Goal: Information Seeking & Learning: Learn about a topic

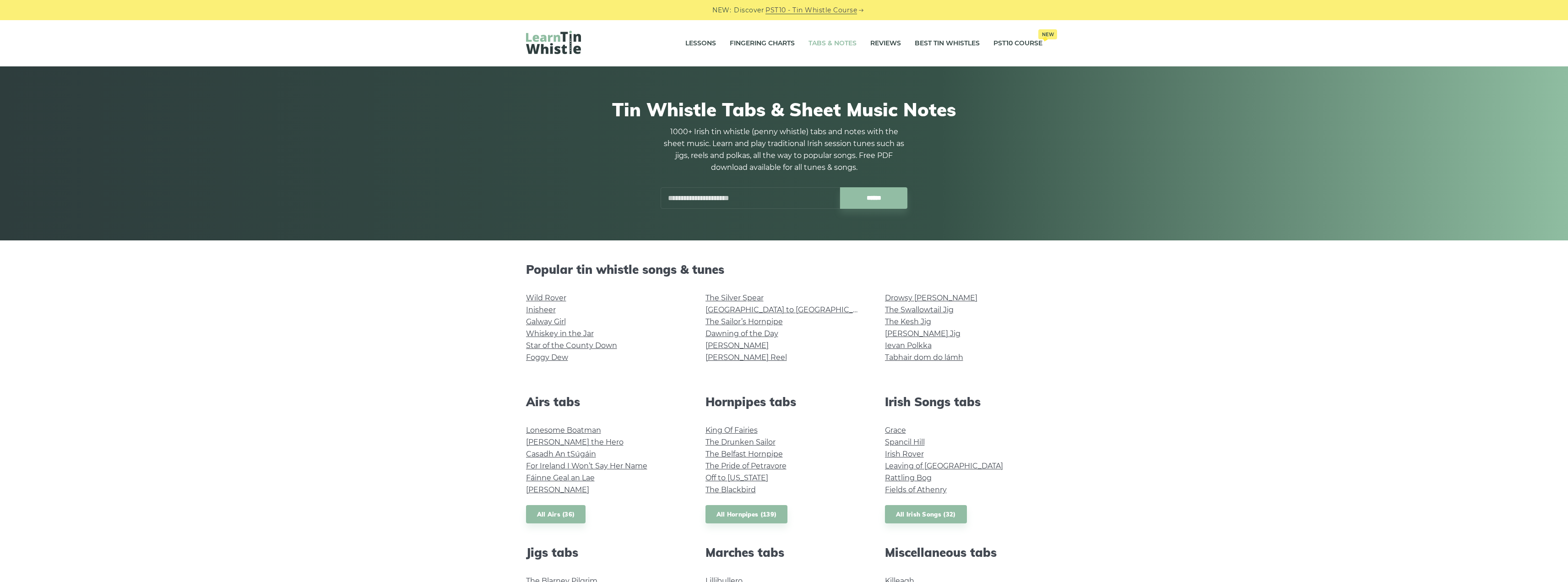
scroll to position [122, 0]
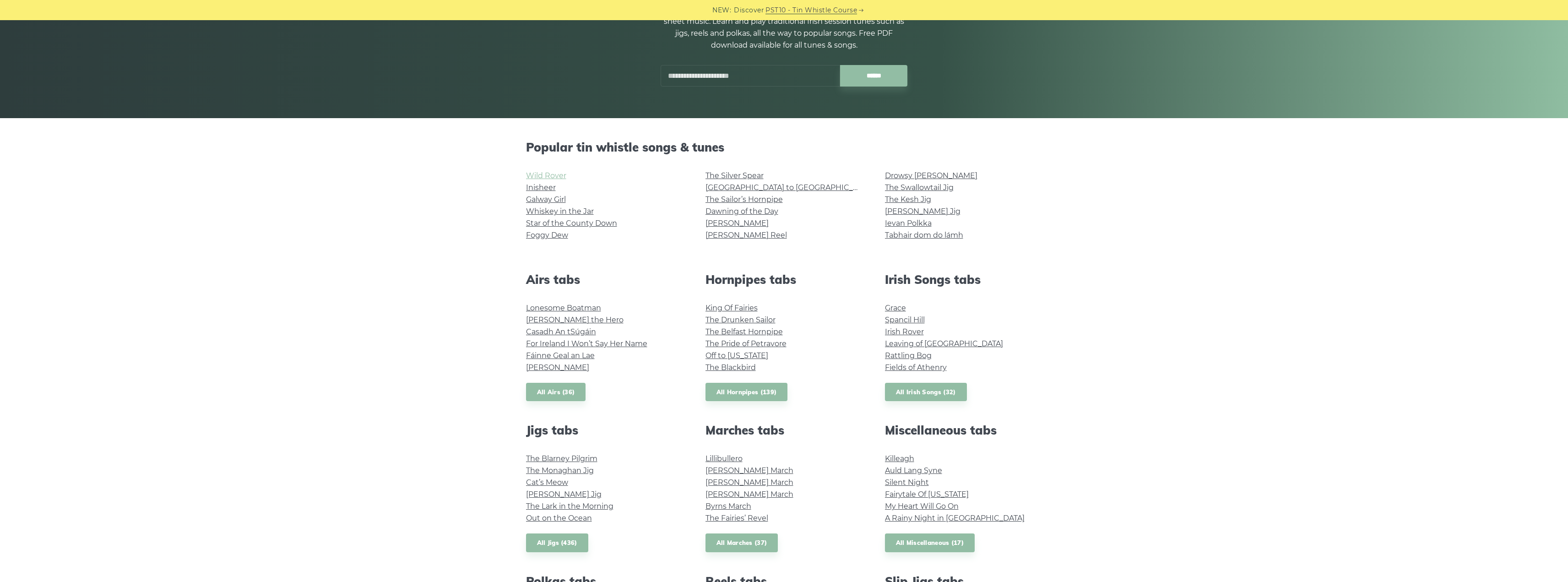
click at [552, 178] on link "Wild Rover" at bounding box center [546, 175] width 40 height 8
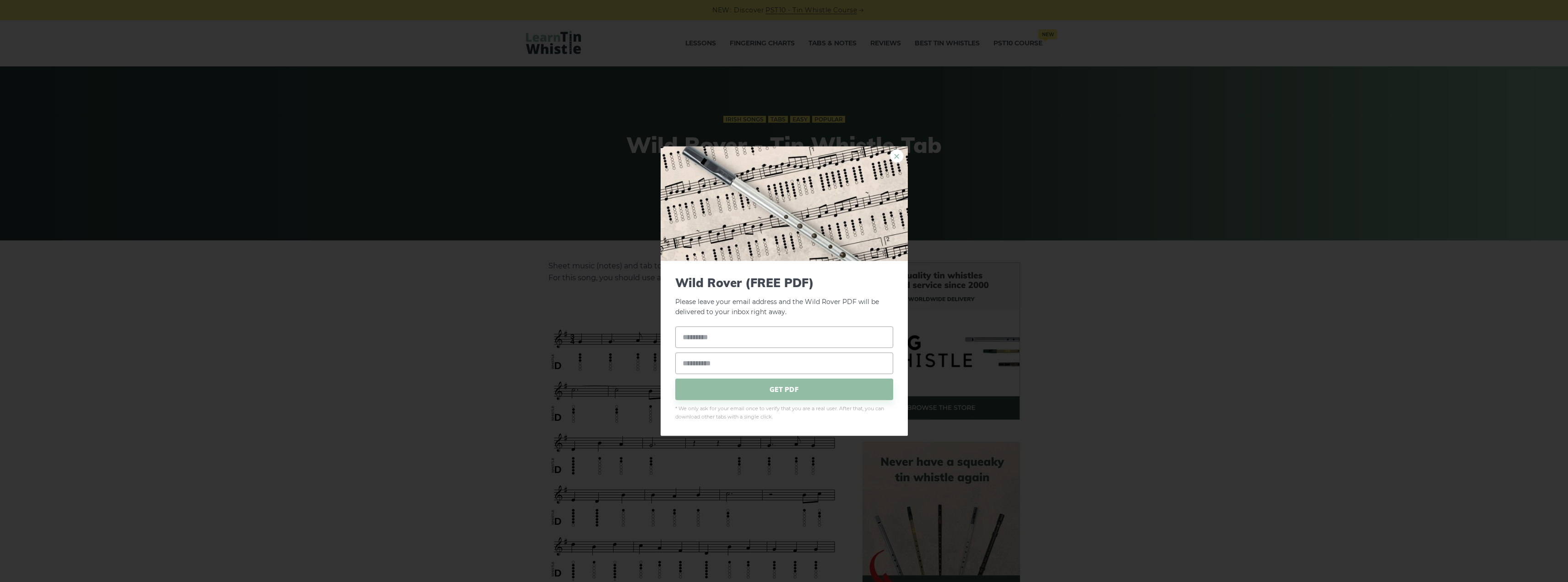
click at [901, 153] on link "×" at bounding box center [896, 155] width 14 height 14
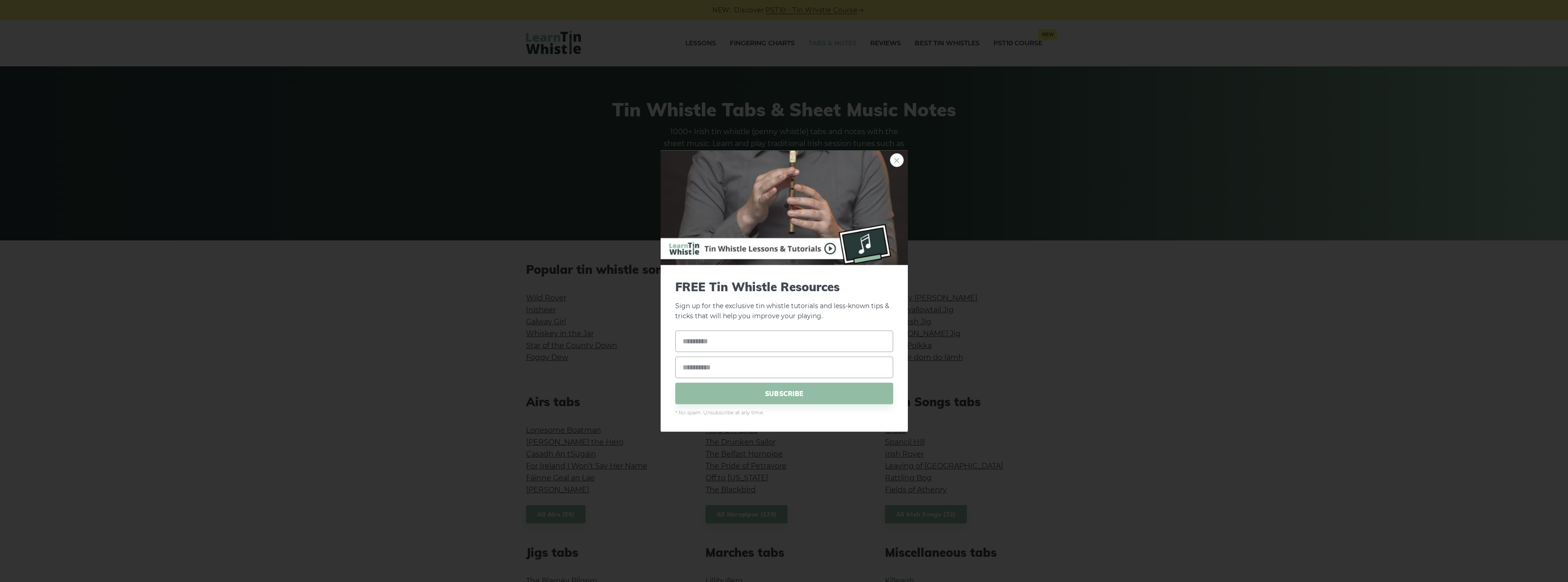
click at [900, 160] on link "×" at bounding box center [896, 159] width 14 height 14
